Goal: Find specific fact: Find specific fact

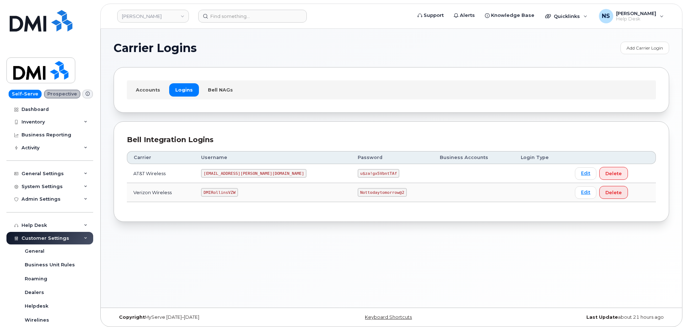
click at [231, 175] on code "[EMAIL_ADDRESS][PERSON_NAME][DOMAIN_NAME]" at bounding box center [253, 173] width 105 height 9
copy code "[EMAIL_ADDRESS][PERSON_NAME][DOMAIN_NAME]"
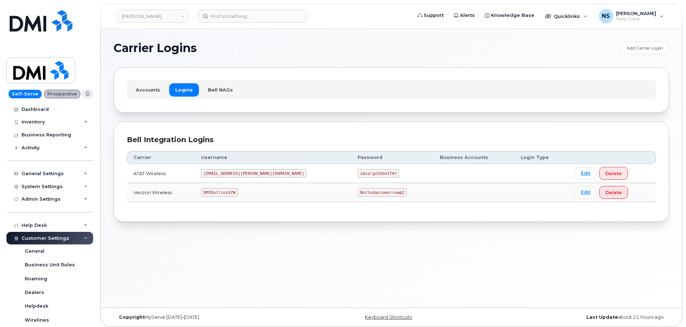
click at [358, 170] on code "u$za!gx5VbntTAf" at bounding box center [379, 173] width 42 height 9
copy code "u$za!gx5VbntTAf"
